Goal: Task Accomplishment & Management: Manage account settings

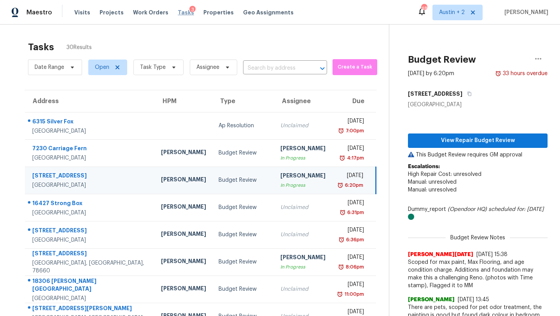
click at [178, 13] on span "Tasks" at bounding box center [186, 12] width 16 height 5
click at [178, 11] on span "Tasks" at bounding box center [186, 12] width 16 height 5
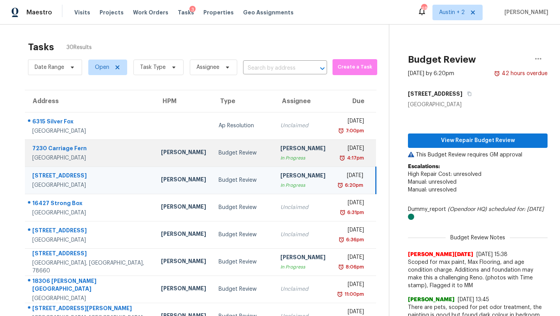
click at [212, 154] on td "Budget Review" at bounding box center [243, 152] width 62 height 27
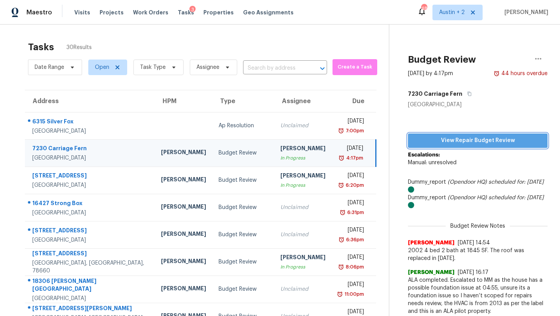
click at [434, 139] on span "View Repair Budget Review" at bounding box center [477, 141] width 127 height 10
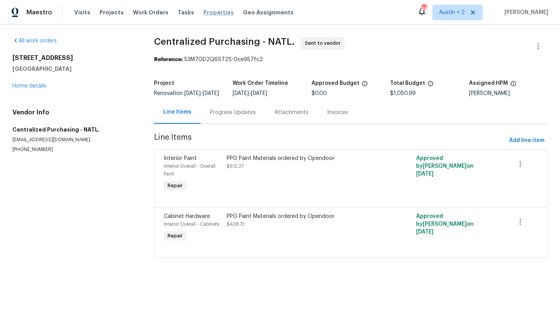
click at [203, 14] on span "Properties" at bounding box center [218, 13] width 30 height 8
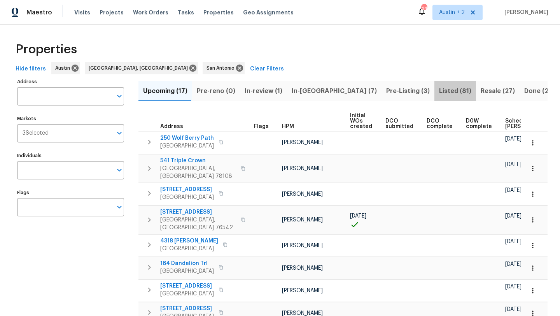
click at [439, 92] on span "Listed (81)" at bounding box center [455, 91] width 32 height 11
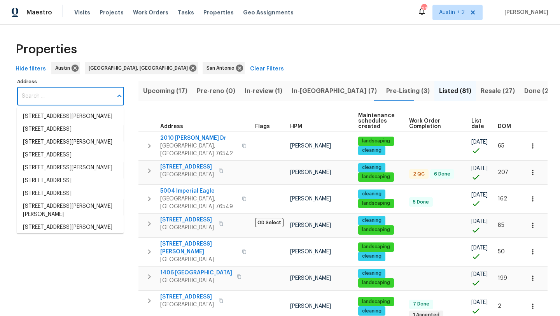
click at [63, 94] on input "Address" at bounding box center [64, 96] width 95 height 18
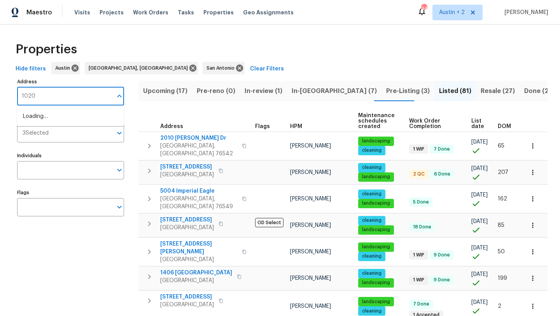
type input "10206"
click at [49, 116] on li "10206 Canton Fld San Antonio TX 78245" at bounding box center [70, 116] width 107 height 13
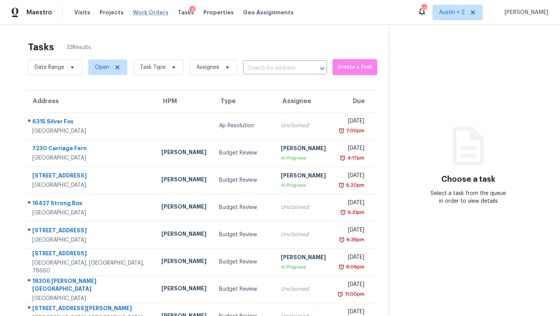
click at [143, 13] on span "Work Orders" at bounding box center [150, 13] width 35 height 8
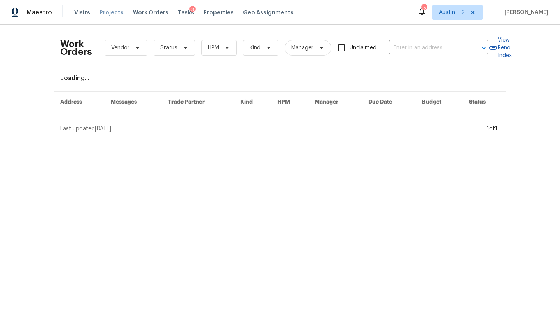
click at [110, 12] on span "Projects" at bounding box center [112, 13] width 24 height 8
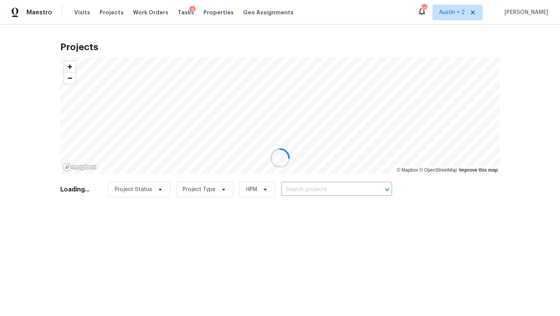
click at [320, 189] on div at bounding box center [280, 158] width 560 height 316
click at [140, 12] on div at bounding box center [280, 158] width 560 height 316
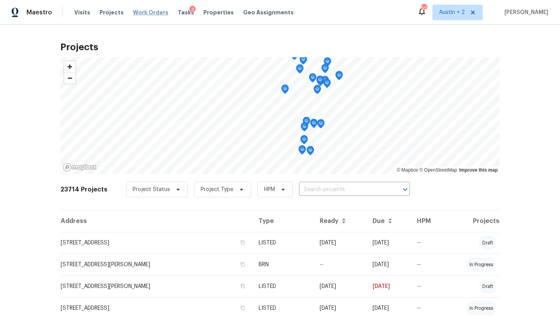
click at [140, 12] on span "Work Orders" at bounding box center [150, 13] width 35 height 8
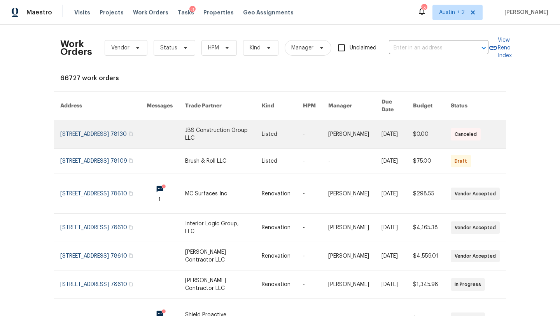
click at [90, 123] on link at bounding box center [103, 134] width 86 height 28
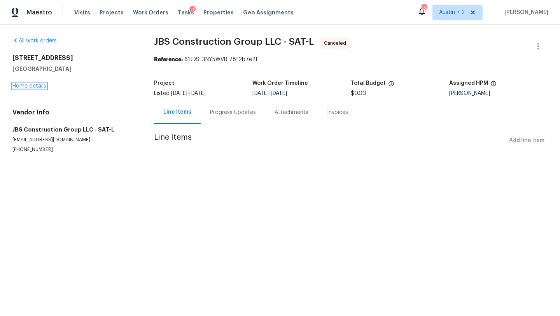
click at [40, 86] on link "Home details" at bounding box center [29, 85] width 34 height 5
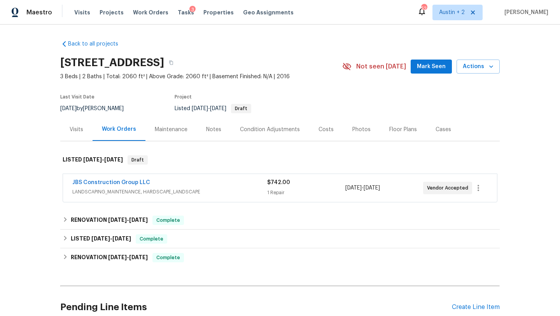
click at [423, 65] on span "Mark Seen" at bounding box center [431, 67] width 29 height 10
click at [463, 311] on div "Pending Line Items Create Line Item" at bounding box center [280, 307] width 440 height 36
click at [464, 307] on div "Create Line Item" at bounding box center [476, 306] width 48 height 7
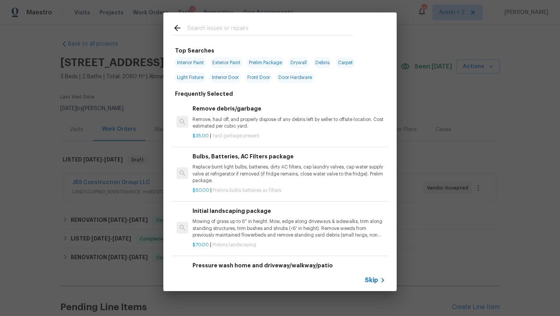
click at [230, 28] on input "text" at bounding box center [270, 29] width 165 height 12
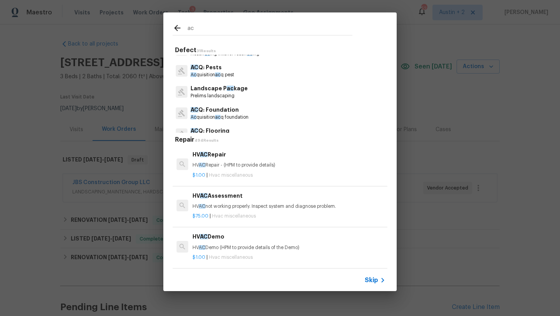
scroll to position [60, 0]
type input "ac"
click at [223, 110] on p "AC Q: Foundation" at bounding box center [220, 108] width 58 height 8
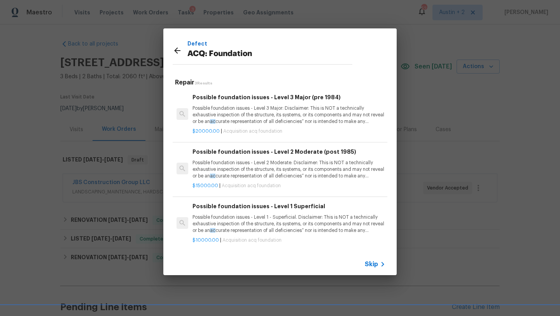
click at [247, 172] on p "Possible foundation issues - Level 2 Moderate: Disclaimer: This is NOT a techni…" at bounding box center [289, 170] width 193 height 20
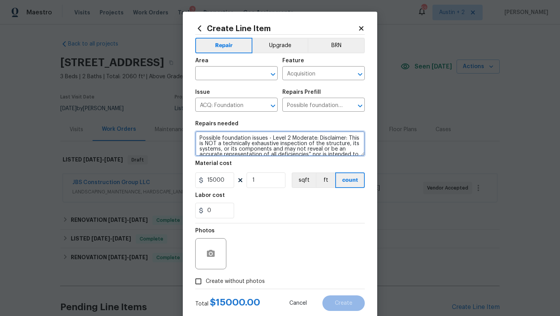
scroll to position [27, 0]
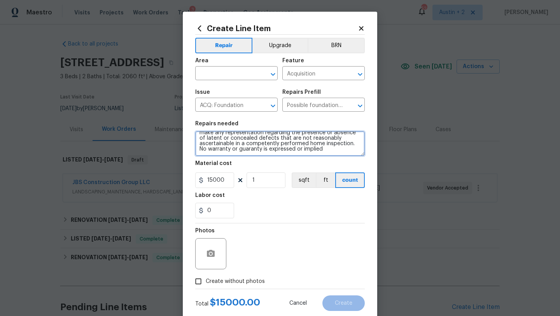
drag, startPoint x: 199, startPoint y: 139, endPoint x: 227, endPoint y: 223, distance: 87.8
click at [227, 223] on section "Repairs needed Possible foundation issues - Level 2 Moderate: Disclaimer: This …" at bounding box center [280, 169] width 170 height 107
click at [236, 72] on input "text" at bounding box center [225, 74] width 61 height 12
click at [314, 138] on textarea "Possible foundation issues - Level 2 Moderate: Disclaimer: This is NOT a techni…" at bounding box center [280, 143] width 170 height 25
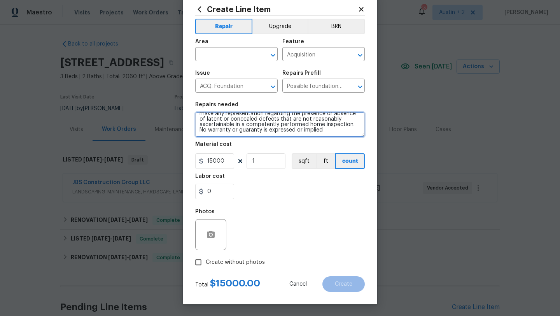
scroll to position [0, 0]
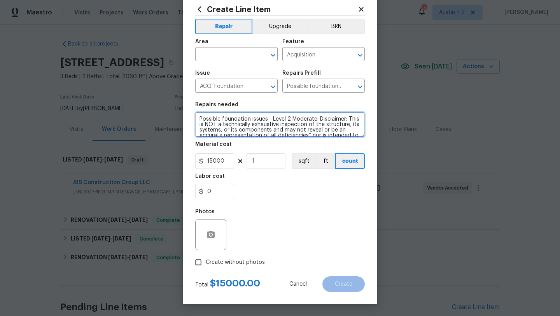
drag, startPoint x: 334, startPoint y: 128, endPoint x: 144, endPoint y: 102, distance: 191.6
click at [144, 102] on div "Create Line Item Repair Upgrade BRN Area ​ Feature Acquisition ​ Issue ACQ: Fou…" at bounding box center [280, 158] width 560 height 316
click at [205, 121] on textarea "Possible foundation issues - Level 2 Moderate: Disclaimer: This is NOT a techni…" at bounding box center [280, 124] width 170 height 25
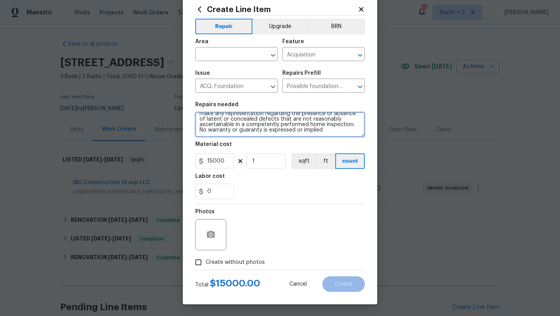
drag, startPoint x: 199, startPoint y: 118, endPoint x: 252, endPoint y: 199, distance: 96.7
click at [252, 199] on section "Repairs needed Possible foundation issues - Level 2 Moderate: Disclaimer: This …" at bounding box center [280, 150] width 170 height 107
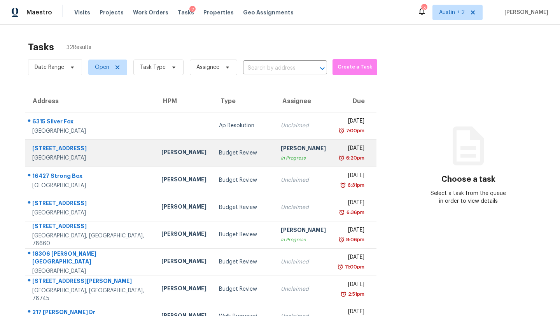
scroll to position [89, 0]
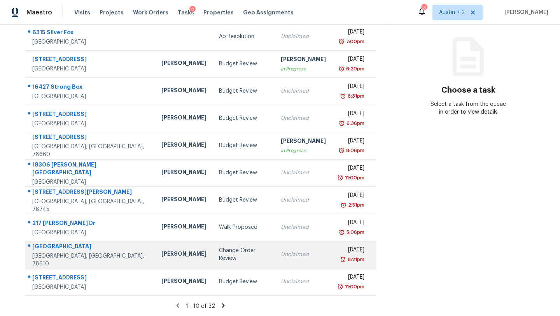
click at [219, 252] on div "Change Order Review" at bounding box center [244, 255] width 50 height 16
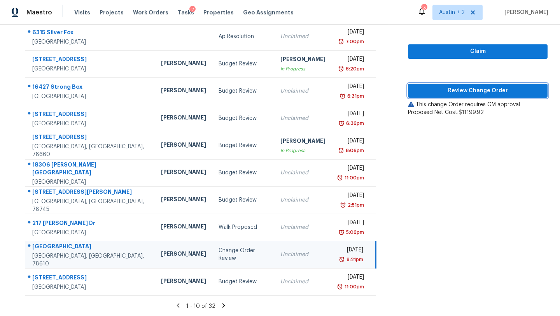
click at [451, 91] on span "Review Change Order" at bounding box center [477, 91] width 127 height 10
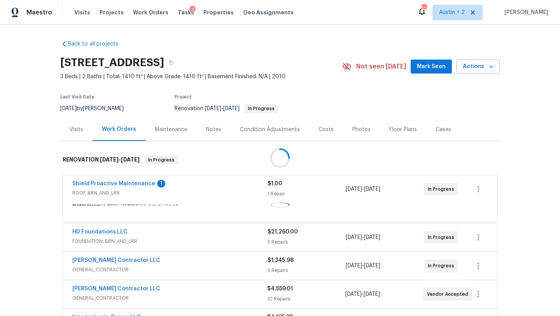
click at [426, 68] on span "Mark Seen" at bounding box center [431, 67] width 29 height 10
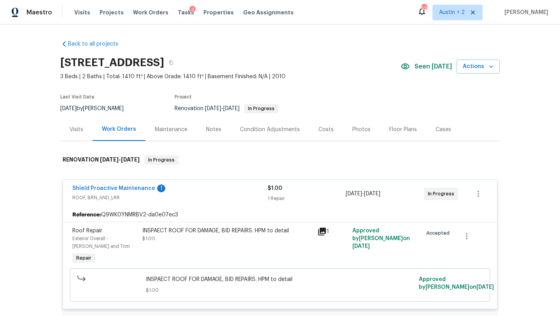
click at [425, 68] on span "Seen today" at bounding box center [433, 67] width 37 height 8
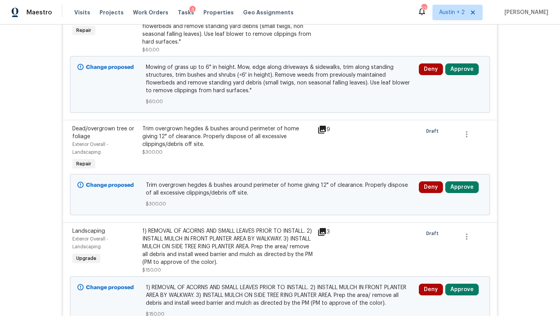
scroll to position [2838, 0]
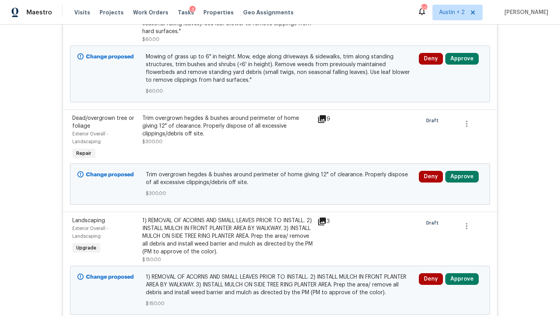
click at [456, 72] on div "Deny Approve" at bounding box center [451, 74] width 68 height 47
click at [456, 65] on button "Approve" at bounding box center [461, 59] width 33 height 12
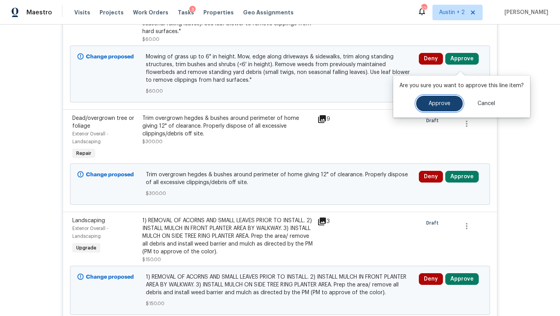
click at [420, 100] on button "Approve" at bounding box center [439, 104] width 47 height 16
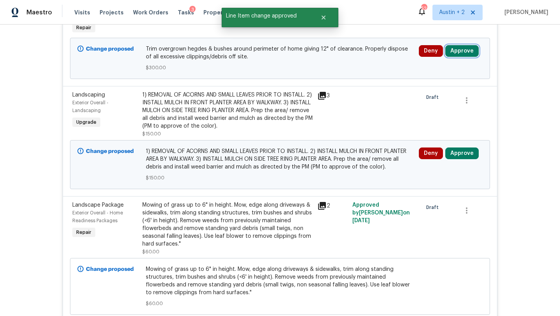
click at [465, 57] on button "Approve" at bounding box center [461, 51] width 33 height 12
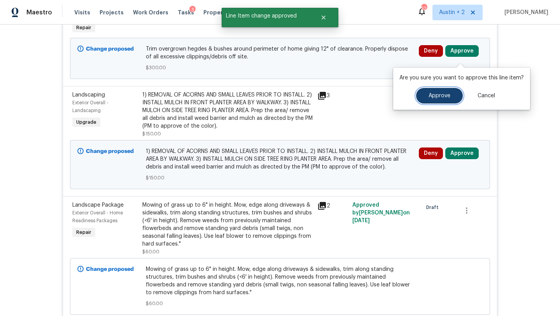
click at [431, 91] on button "Approve" at bounding box center [439, 96] width 47 height 16
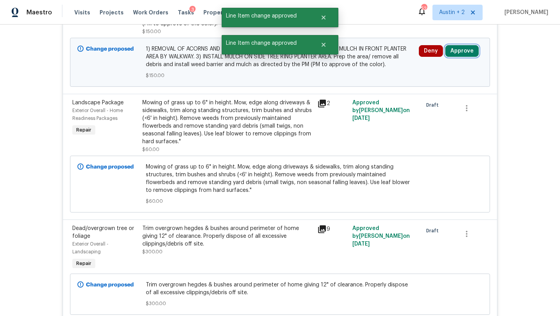
click at [456, 56] on button "Approve" at bounding box center [461, 51] width 33 height 12
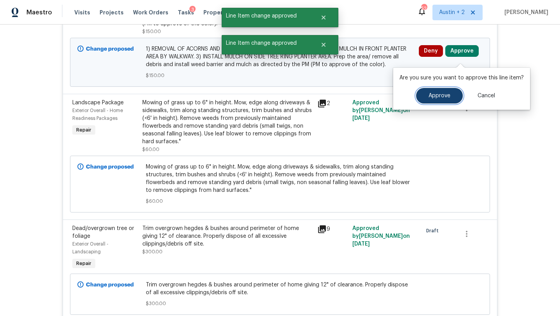
click at [422, 92] on button "Approve" at bounding box center [439, 96] width 47 height 16
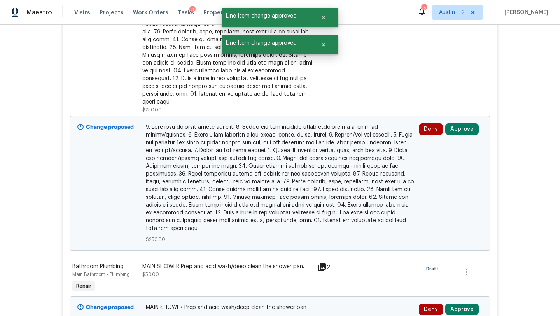
scroll to position [3283, 0]
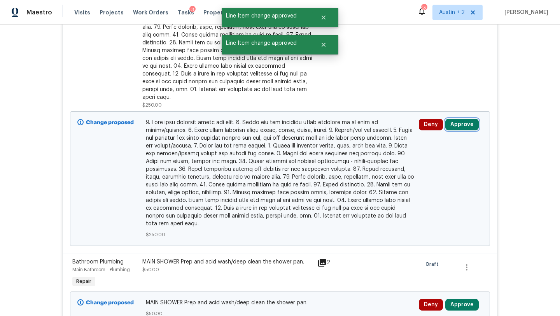
click at [463, 120] on button "Approve" at bounding box center [461, 125] width 33 height 12
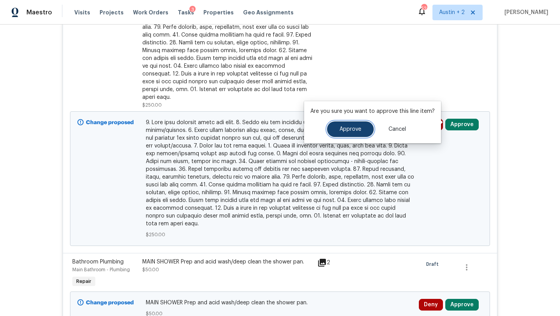
click at [353, 131] on span "Approve" at bounding box center [351, 129] width 22 height 6
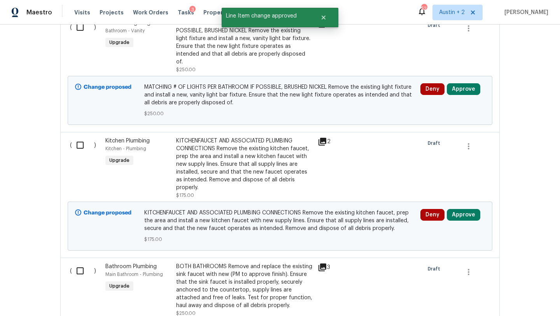
scroll to position [3785, 0]
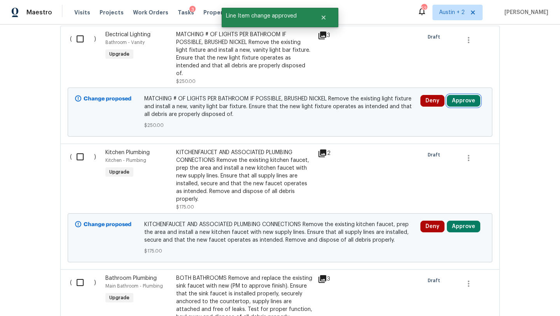
click at [470, 95] on button "Approve" at bounding box center [463, 101] width 33 height 12
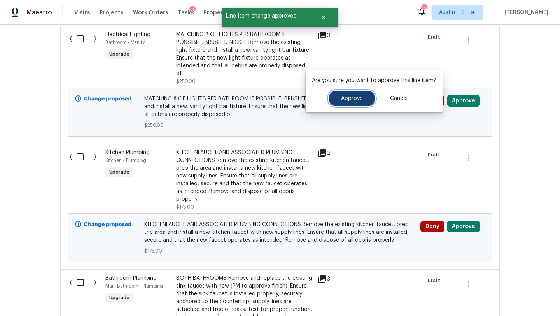
click at [361, 101] on span "Approve" at bounding box center [352, 99] width 22 height 6
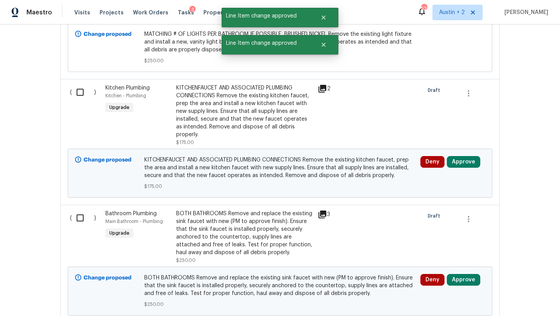
scroll to position [3850, 0]
click at [466, 155] on button "Approve" at bounding box center [463, 161] width 33 height 12
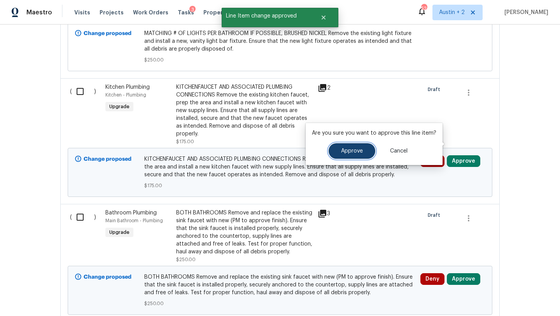
click at [352, 153] on span "Approve" at bounding box center [352, 151] width 22 height 6
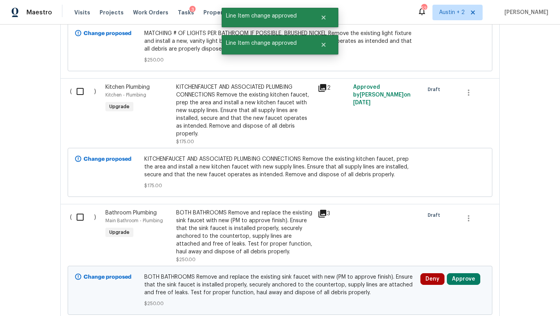
scroll to position [3893, 0]
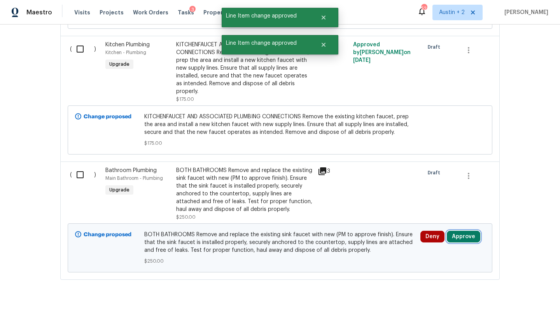
click at [468, 231] on button "Approve" at bounding box center [463, 237] width 33 height 12
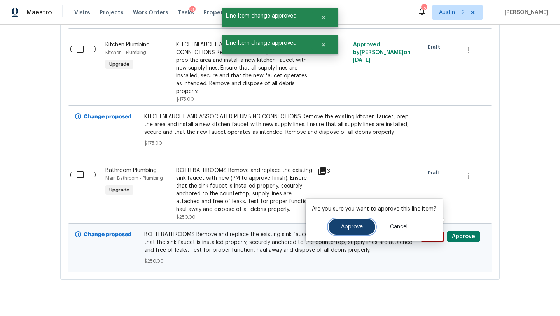
click at [366, 222] on button "Approve" at bounding box center [352, 227] width 47 height 16
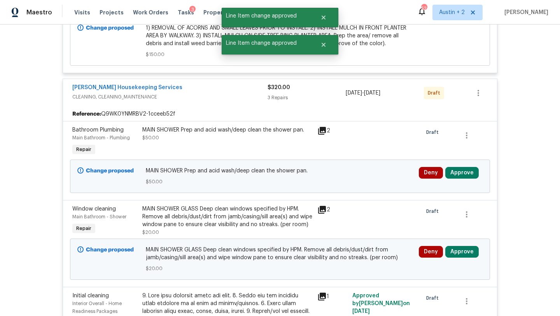
scroll to position [3093, 0]
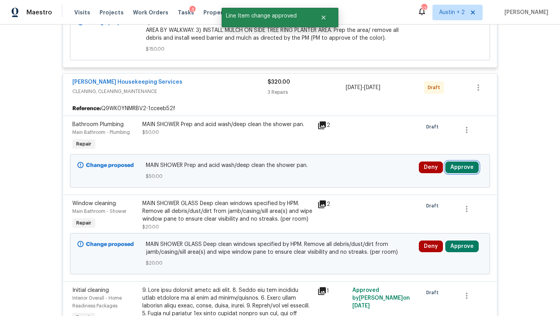
click at [458, 171] on button "Approve" at bounding box center [461, 167] width 33 height 12
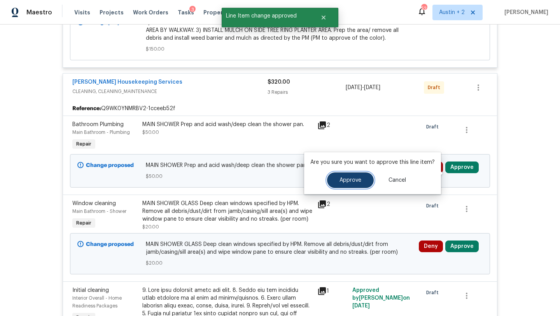
click at [351, 179] on span "Approve" at bounding box center [351, 180] width 22 height 6
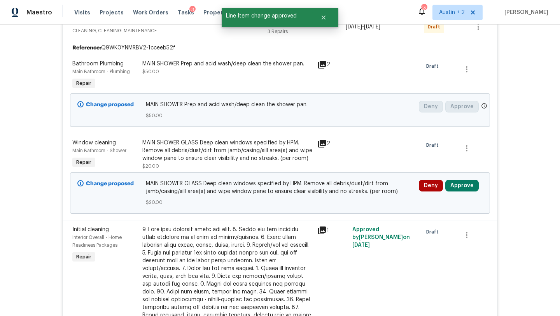
scroll to position [3163, 0]
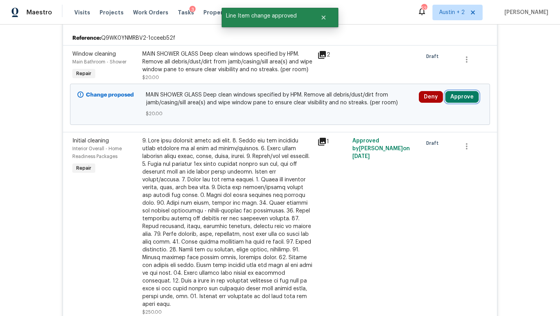
click at [472, 103] on button "Approve" at bounding box center [461, 97] width 33 height 12
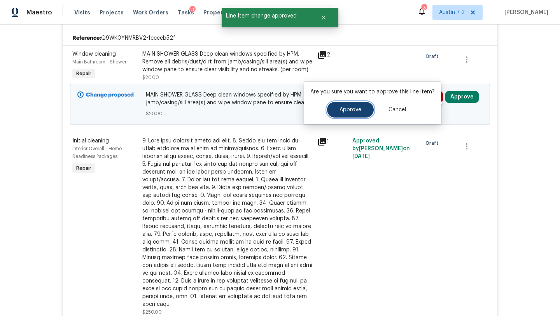
click at [354, 108] on span "Approve" at bounding box center [351, 110] width 22 height 6
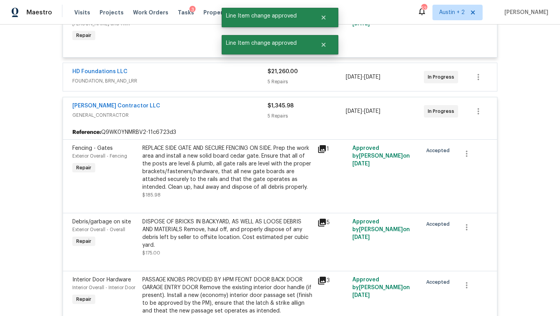
scroll to position [0, 0]
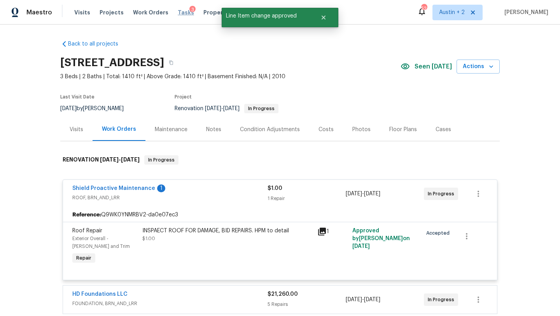
click at [178, 12] on span "Tasks" at bounding box center [186, 12] width 16 height 5
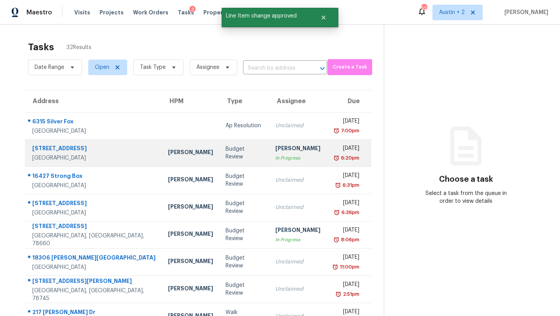
click at [226, 155] on div "Budget Review" at bounding box center [244, 153] width 37 height 16
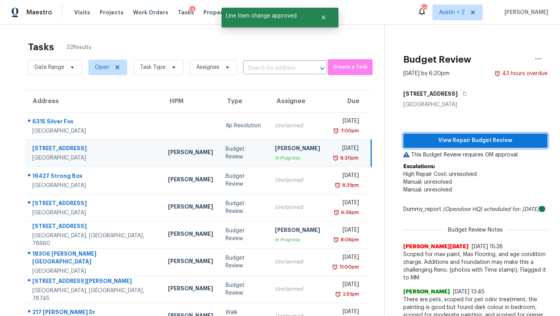
click at [464, 140] on span "View Repair Budget Review" at bounding box center [476, 141] width 132 height 10
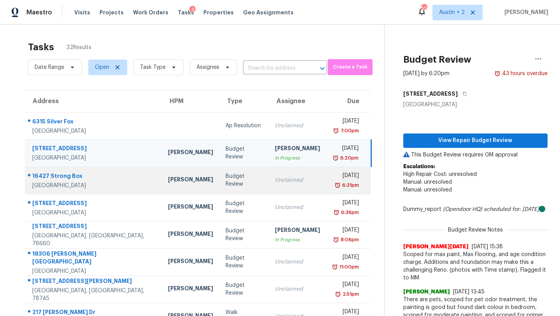
click at [171, 185] on td "[PERSON_NAME]" at bounding box center [191, 180] width 58 height 27
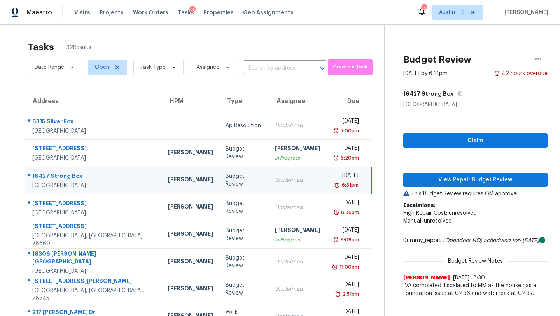
click at [436, 187] on div "Claim View Repair Budget Review This Budget Review requires GM approval Escalat…" at bounding box center [475, 205] width 144 height 193
click at [436, 185] on button "View Repair Budget Review" at bounding box center [475, 180] width 144 height 14
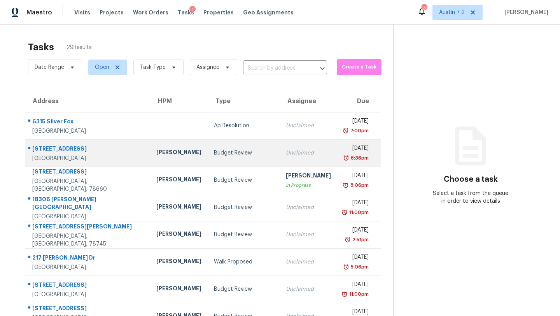
click at [214, 154] on div "Budget Review" at bounding box center [244, 153] width 60 height 8
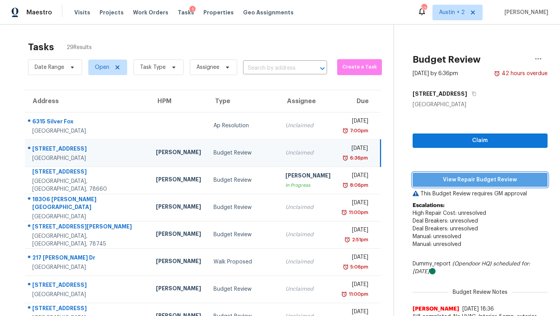
click at [419, 177] on span "View Repair Budget Review" at bounding box center [480, 180] width 123 height 10
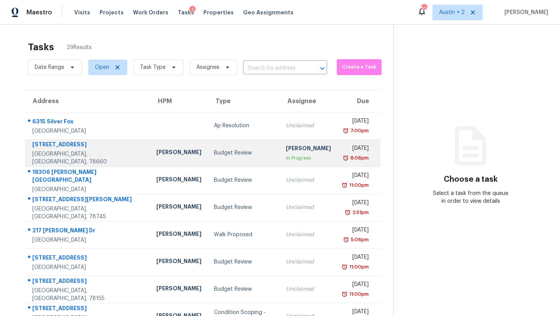
click at [208, 163] on td "Budget Review" at bounding box center [244, 152] width 72 height 27
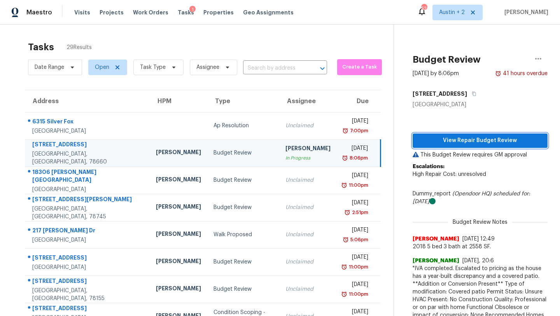
click at [456, 142] on span "View Repair Budget Review" at bounding box center [480, 141] width 123 height 10
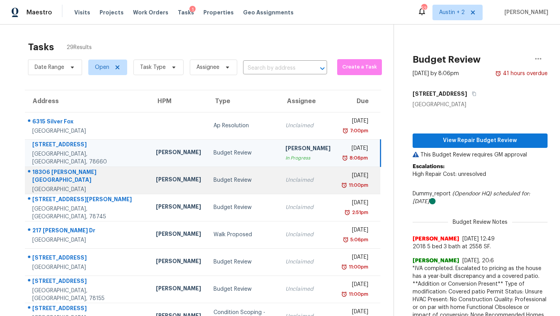
click at [156, 182] on div "[PERSON_NAME]" at bounding box center [178, 180] width 45 height 10
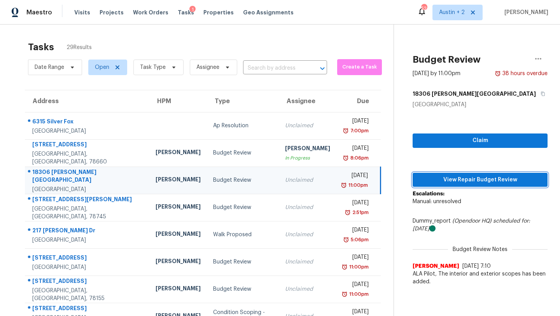
click at [447, 179] on span "View Repair Budget Review" at bounding box center [480, 180] width 123 height 10
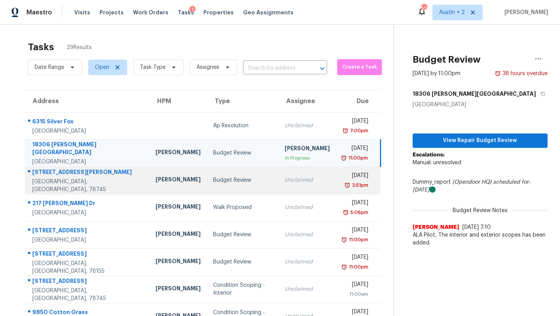
click at [213, 182] on div "Budget Review" at bounding box center [242, 180] width 59 height 8
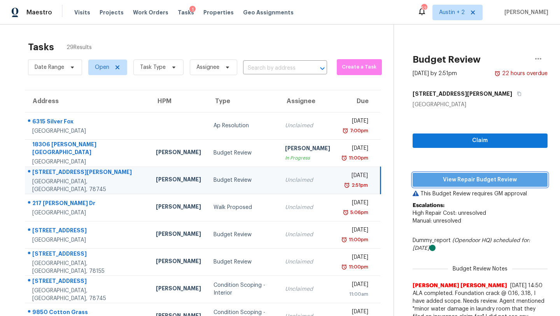
click at [443, 181] on span "View Repair Budget Review" at bounding box center [480, 180] width 123 height 10
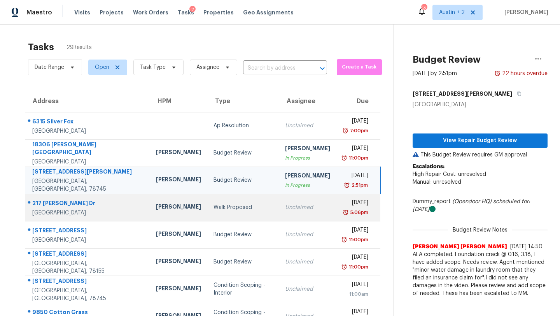
click at [214, 209] on div "Walk Proposed" at bounding box center [244, 207] width 60 height 8
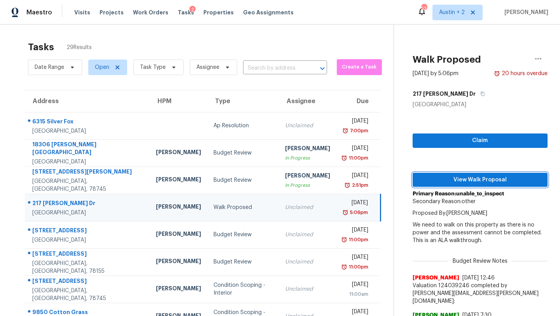
click at [415, 184] on button "View Walk Proposal" at bounding box center [480, 180] width 135 height 14
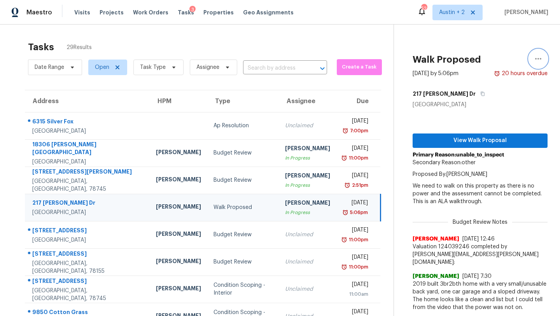
click at [538, 58] on icon "button" at bounding box center [538, 59] width 6 height 2
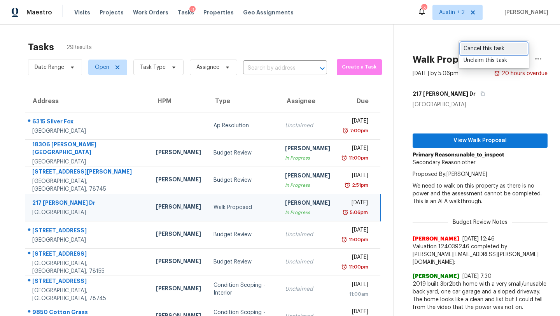
click at [493, 48] on div "Cancel this task" at bounding box center [494, 49] width 61 height 8
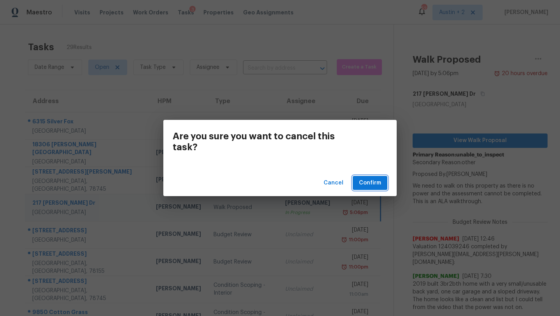
click at [362, 184] on span "Confirm" at bounding box center [370, 183] width 22 height 10
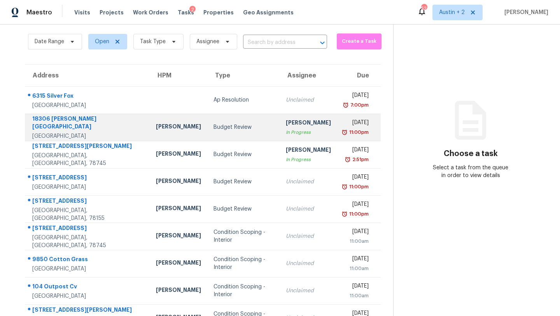
scroll to position [23, 0]
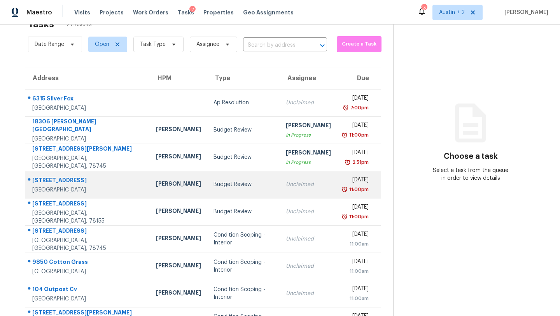
click at [214, 182] on div "Budget Review" at bounding box center [244, 185] width 60 height 8
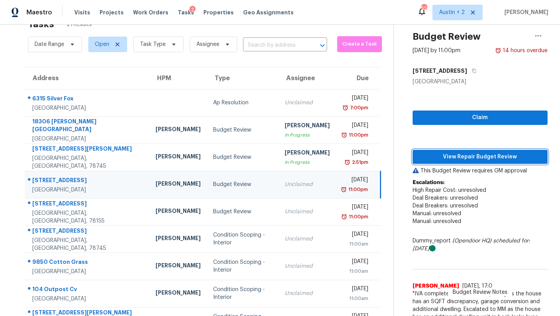
click at [459, 156] on span "View Repair Budget Review" at bounding box center [480, 157] width 123 height 10
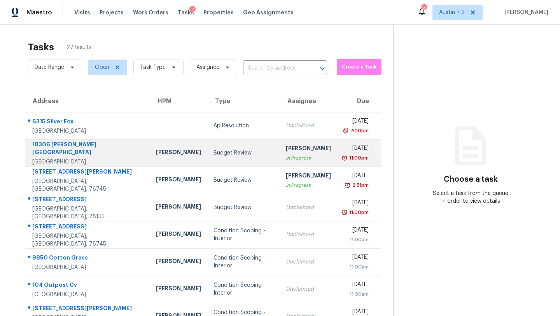
click at [214, 153] on div "Budget Review" at bounding box center [244, 153] width 60 height 8
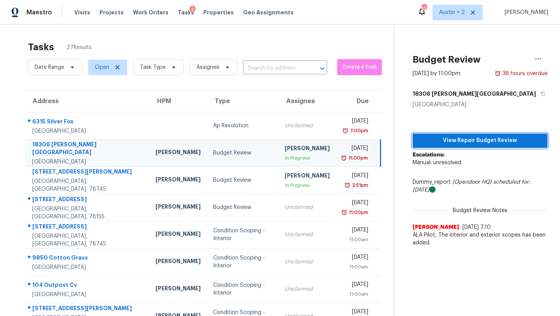
click at [466, 142] on span "View Repair Budget Review" at bounding box center [480, 141] width 123 height 10
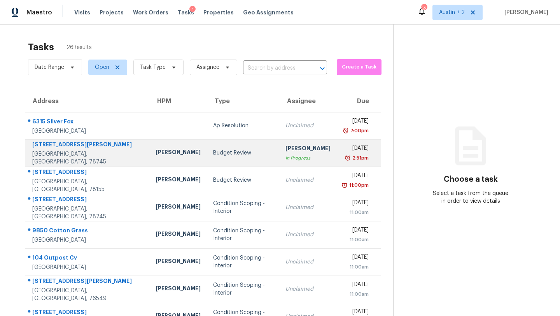
click at [162, 152] on td "[PERSON_NAME]" at bounding box center [178, 152] width 58 height 27
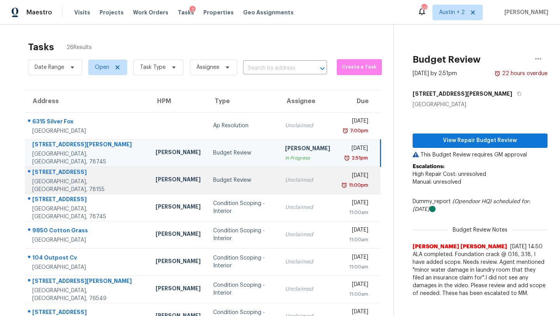
click at [217, 178] on div "Budget Review" at bounding box center [243, 180] width 60 height 8
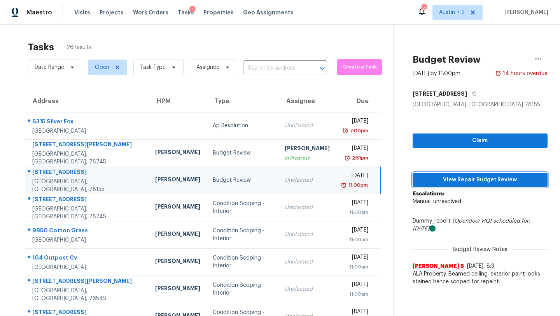
click at [444, 182] on span "View Repair Budget Review" at bounding box center [480, 180] width 123 height 10
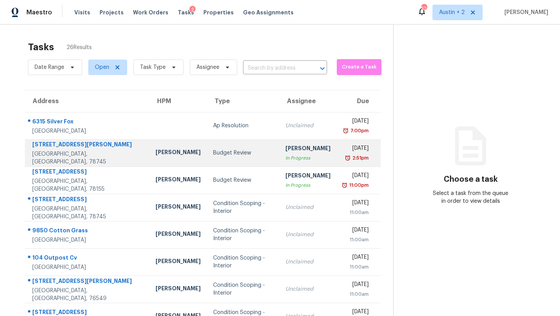
click at [213, 152] on div "Budget Review" at bounding box center [243, 153] width 60 height 8
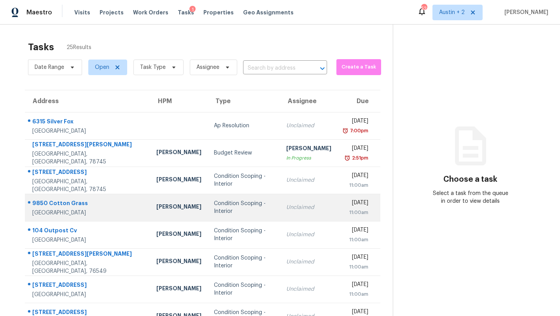
scroll to position [89, 0]
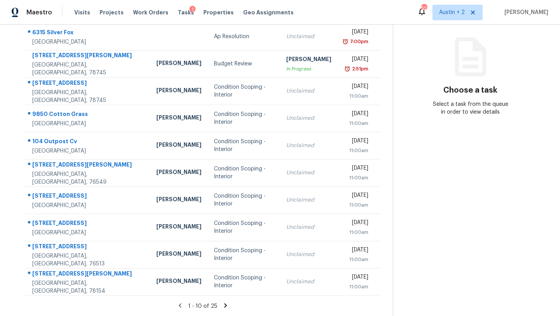
click at [222, 303] on icon at bounding box center [225, 305] width 7 height 7
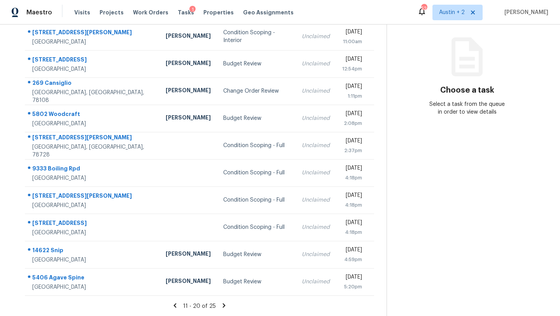
click at [223, 305] on icon at bounding box center [224, 305] width 3 height 4
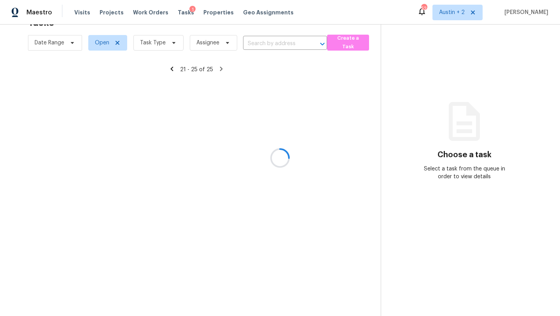
scroll to position [25, 0]
